Goal: Browse casually

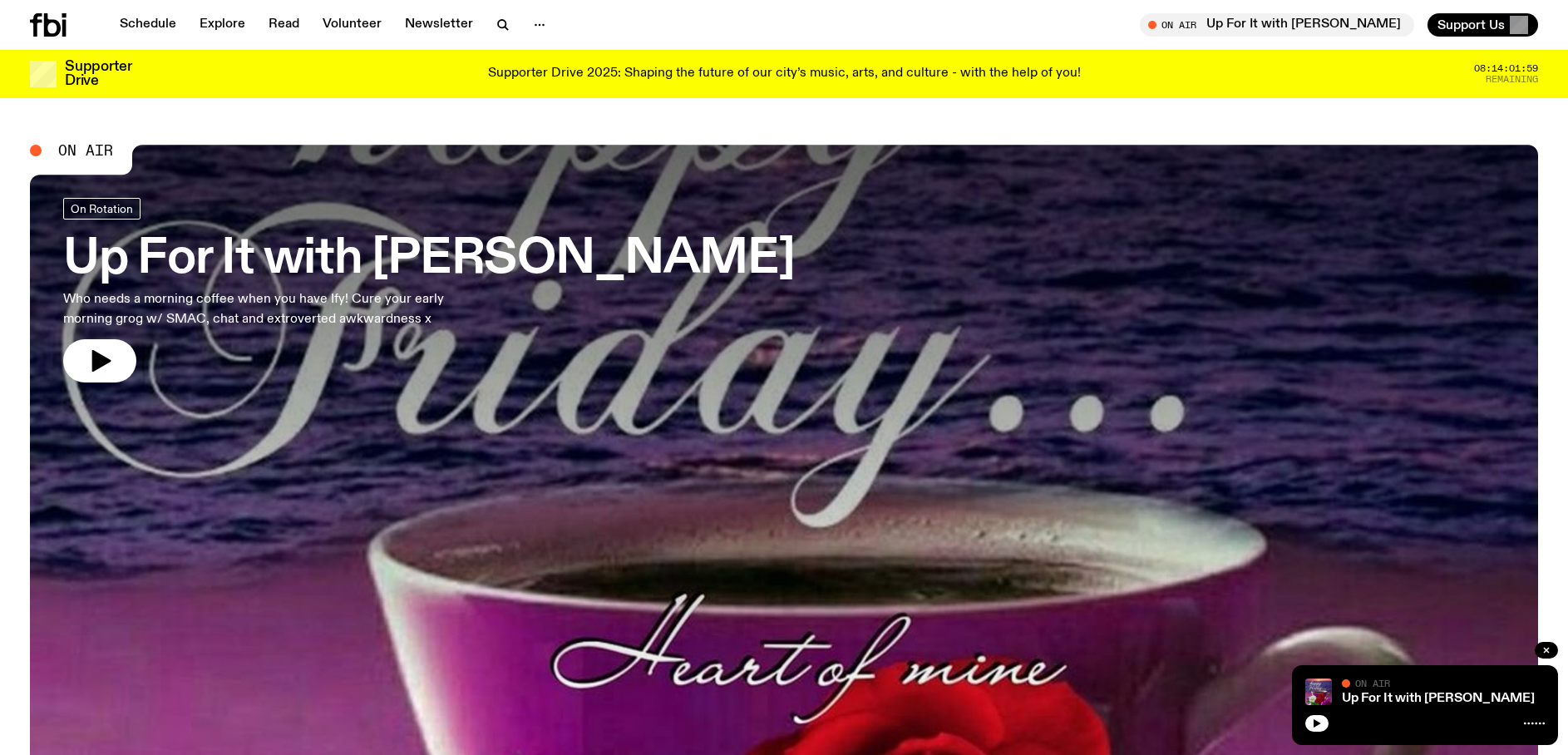
scroll to position [279, 0]
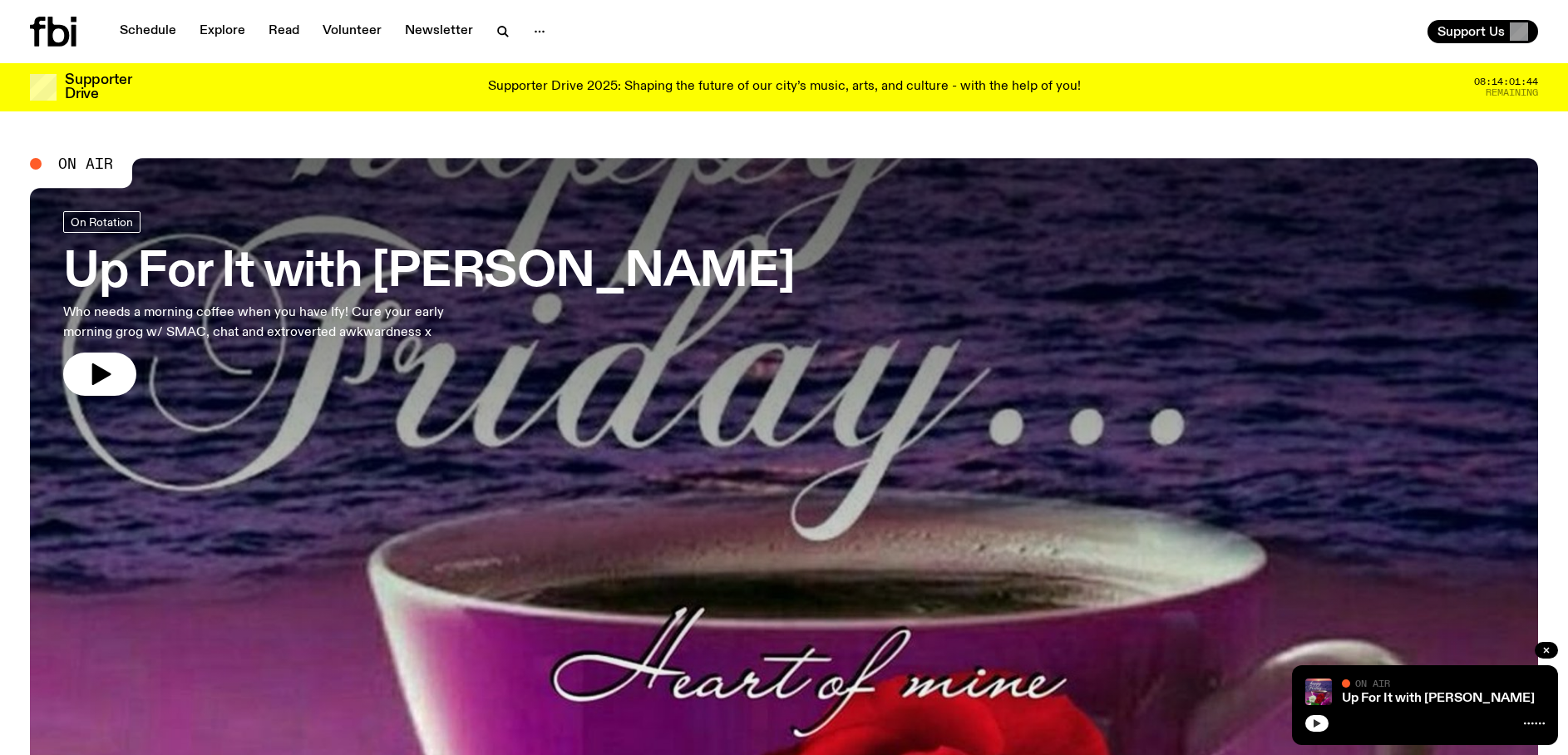
click at [1323, 726] on button "button" at bounding box center [1317, 723] width 23 height 17
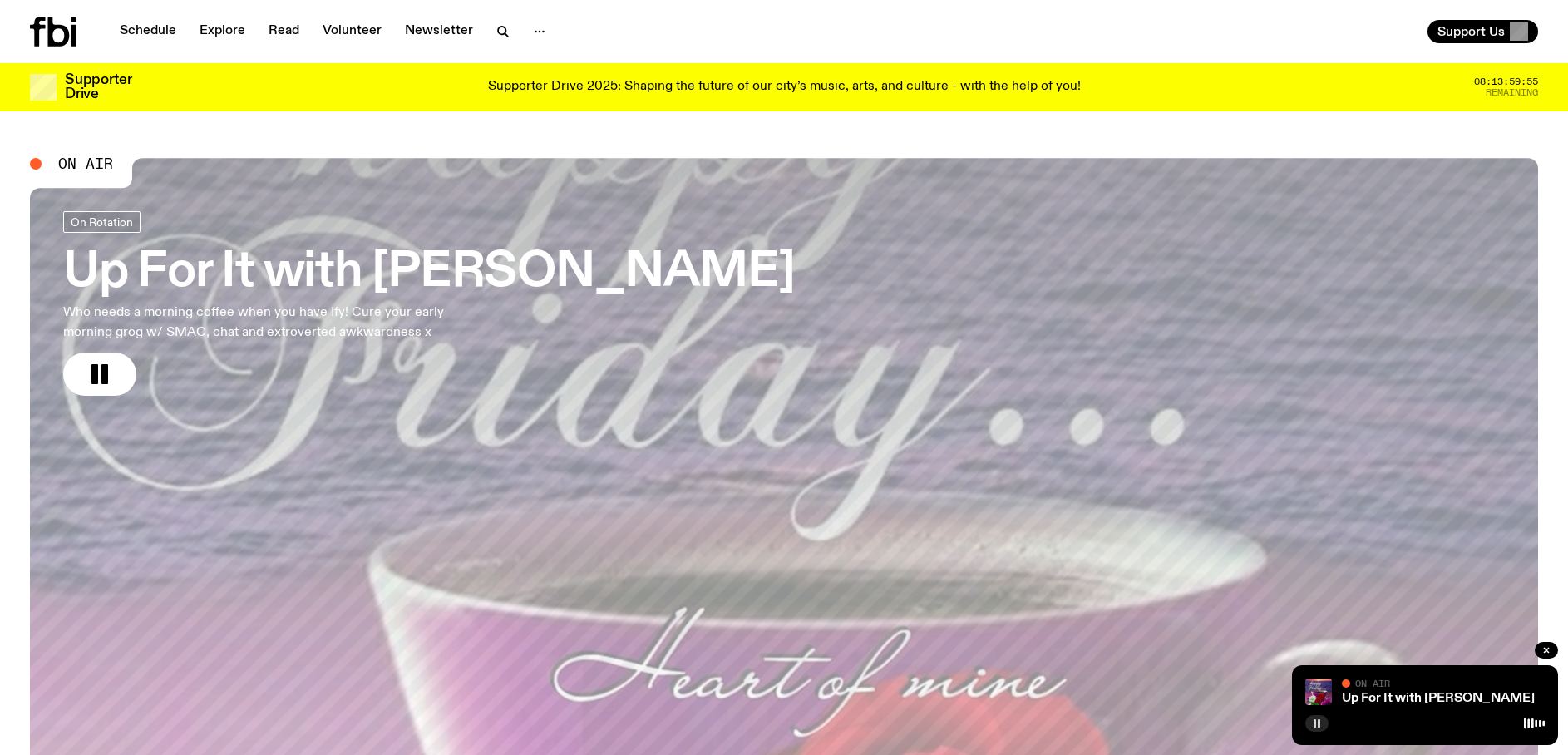
click at [1324, 720] on button "button" at bounding box center [1317, 723] width 23 height 17
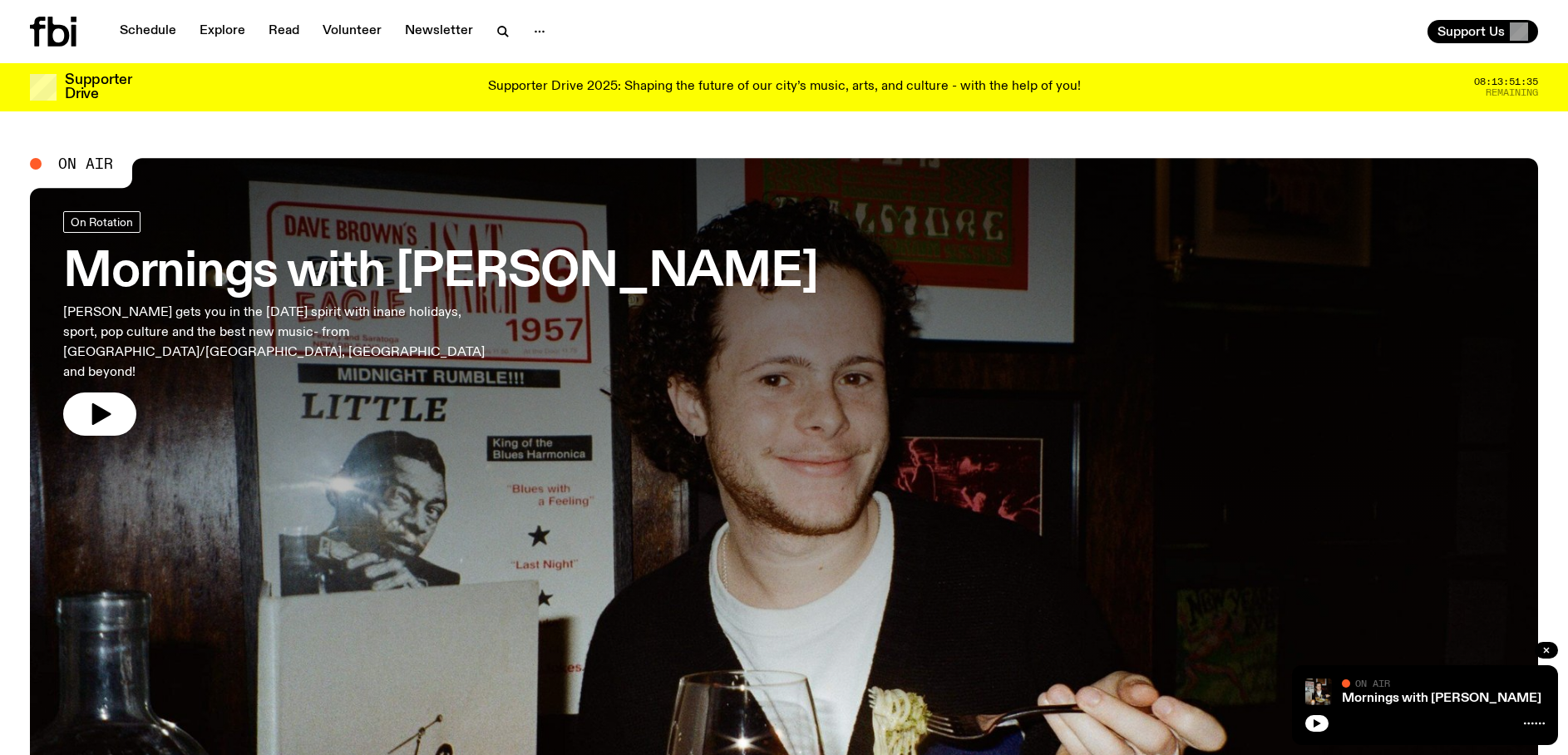
click at [1310, 716] on div at bounding box center [1425, 721] width 240 height 20
click at [1314, 724] on icon "button" at bounding box center [1317, 723] width 7 height 8
